Goal: Transaction & Acquisition: Purchase product/service

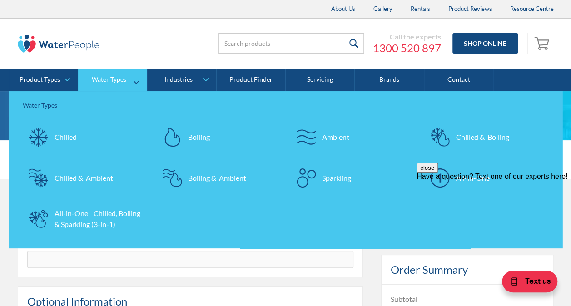
click at [66, 135] on div "Chilled" at bounding box center [66, 137] width 22 height 11
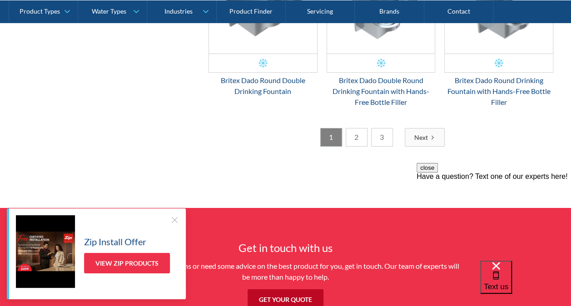
scroll to position [1529, 0]
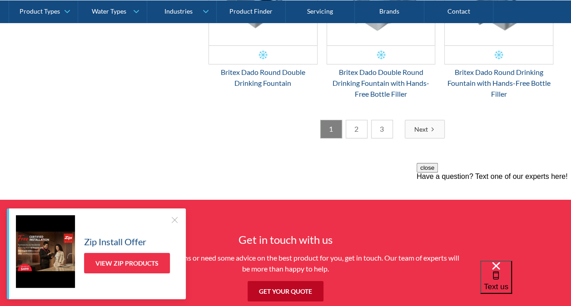
click at [357, 126] on link "2" at bounding box center [357, 129] width 22 height 19
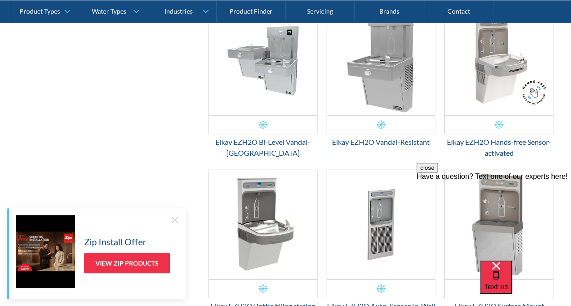
scroll to position [1089, 0]
